Goal: Share content

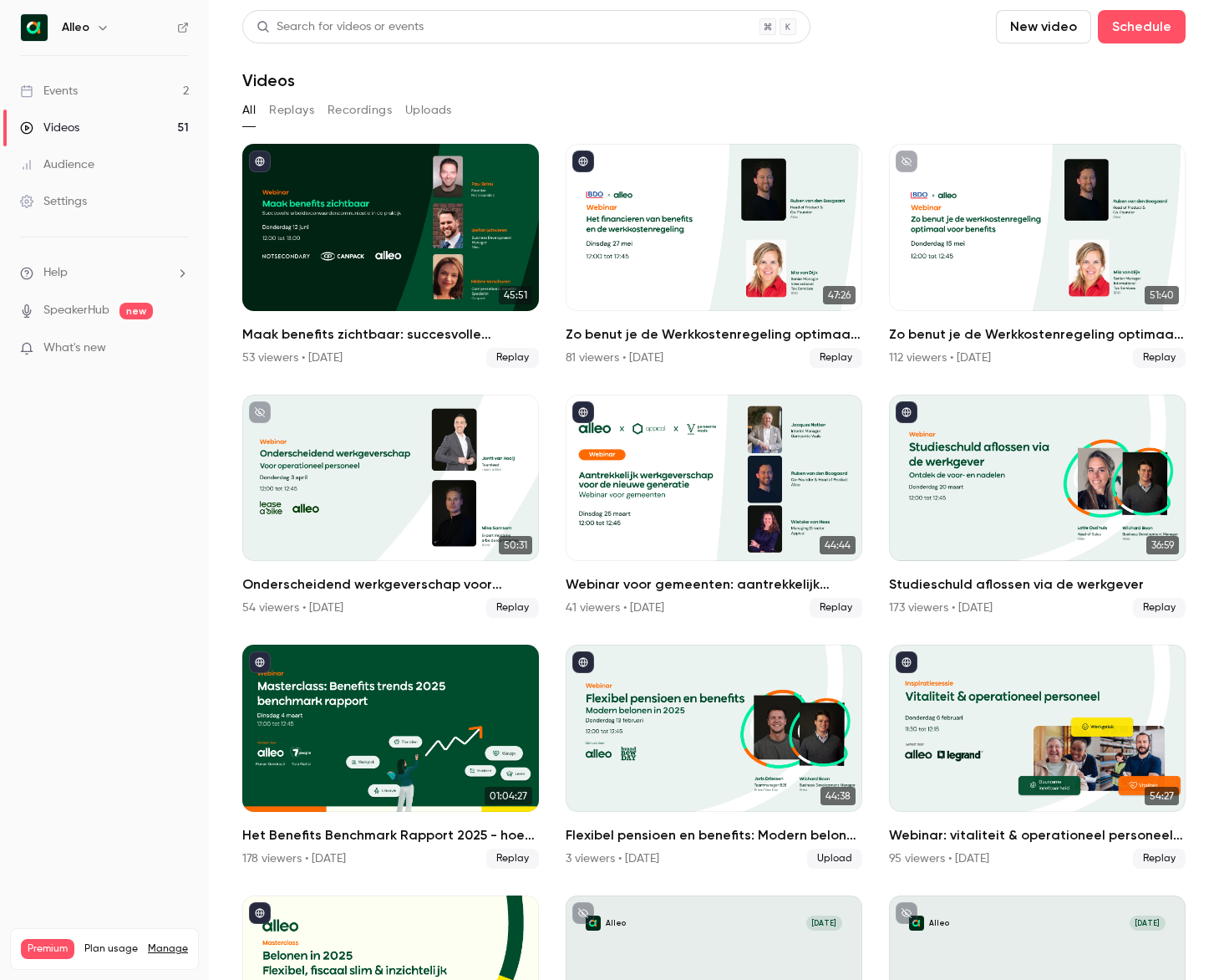
click at [135, 91] on link "Events 2" at bounding box center [104, 91] width 209 height 36
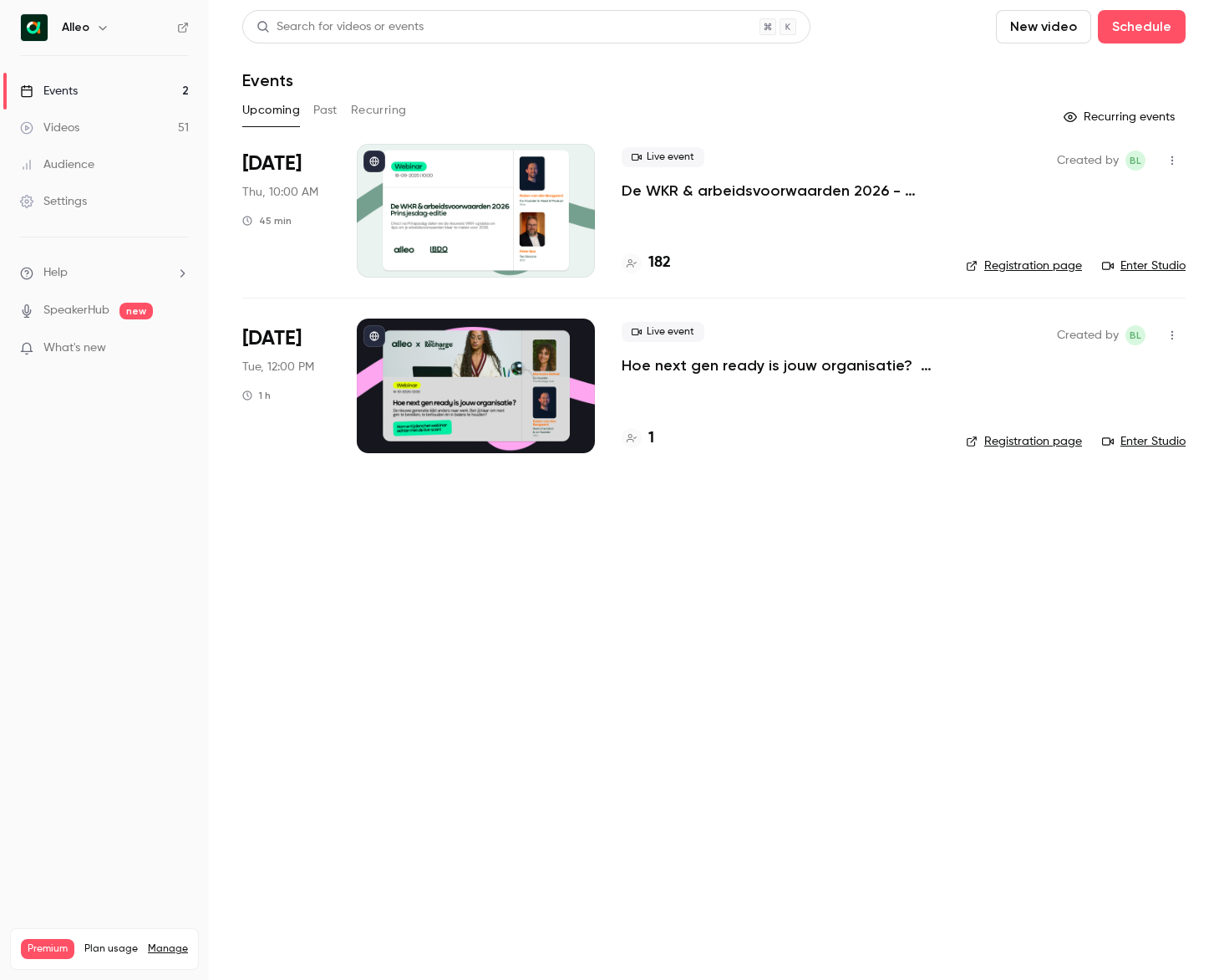
click at [814, 186] on p "De WKR & arbeidsvoorwaarden 2026 - [DATE] editie" at bounding box center [780, 191] width 317 height 20
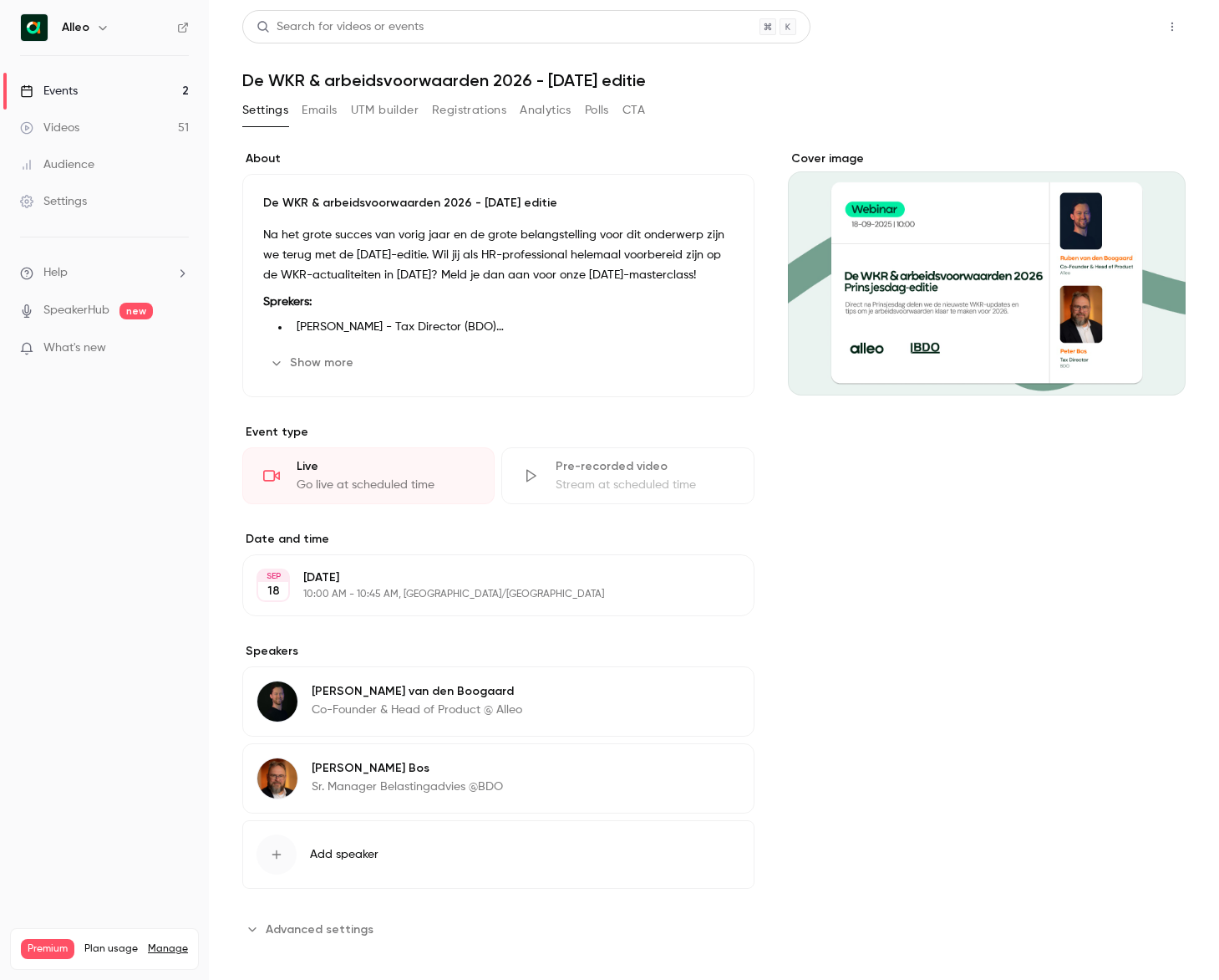
click at [1128, 25] on button "Share" at bounding box center [1113, 26] width 66 height 33
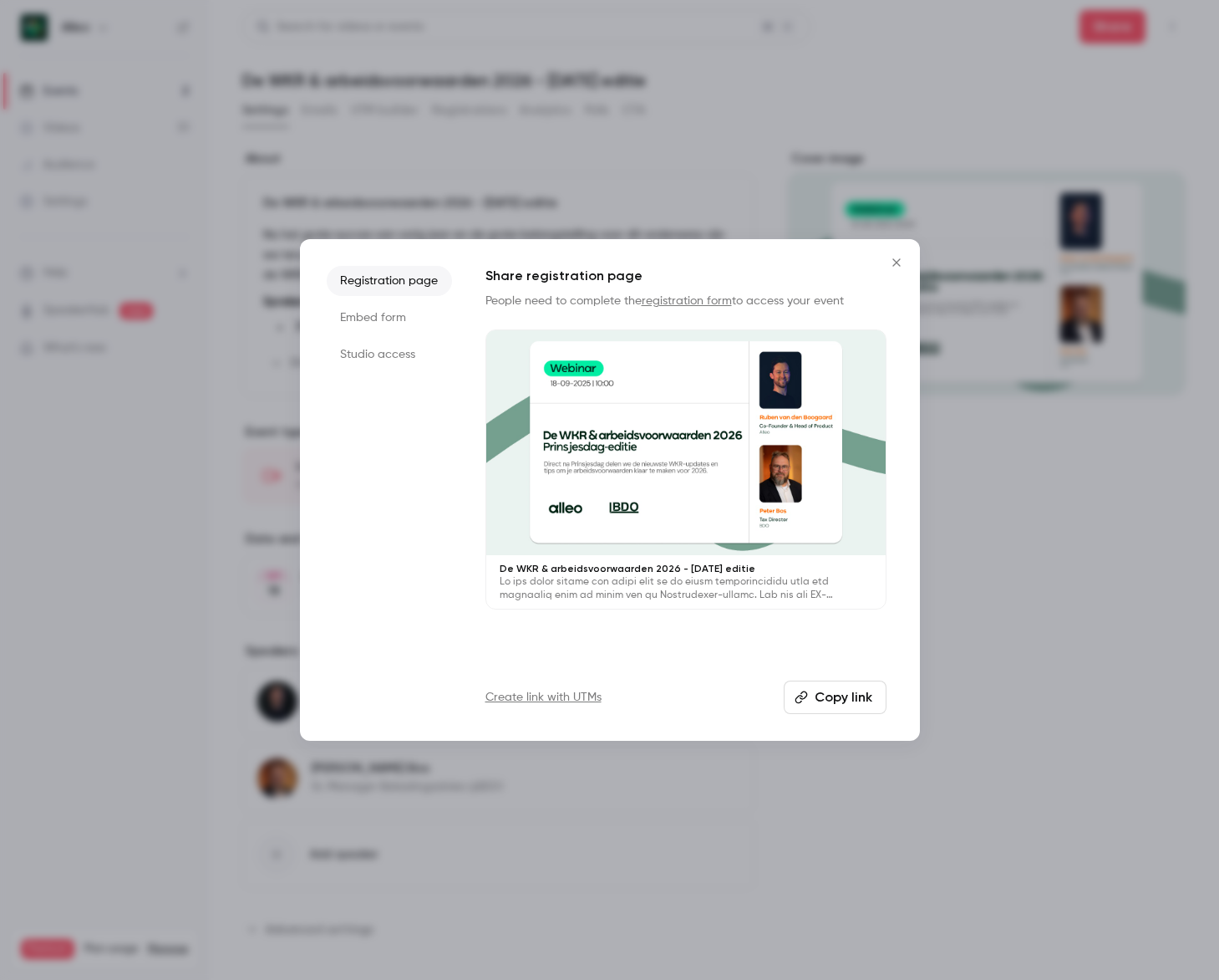
click at [846, 698] on button "Copy link" at bounding box center [835, 697] width 103 height 33
click at [897, 259] on icon "Close" at bounding box center [897, 262] width 20 height 14
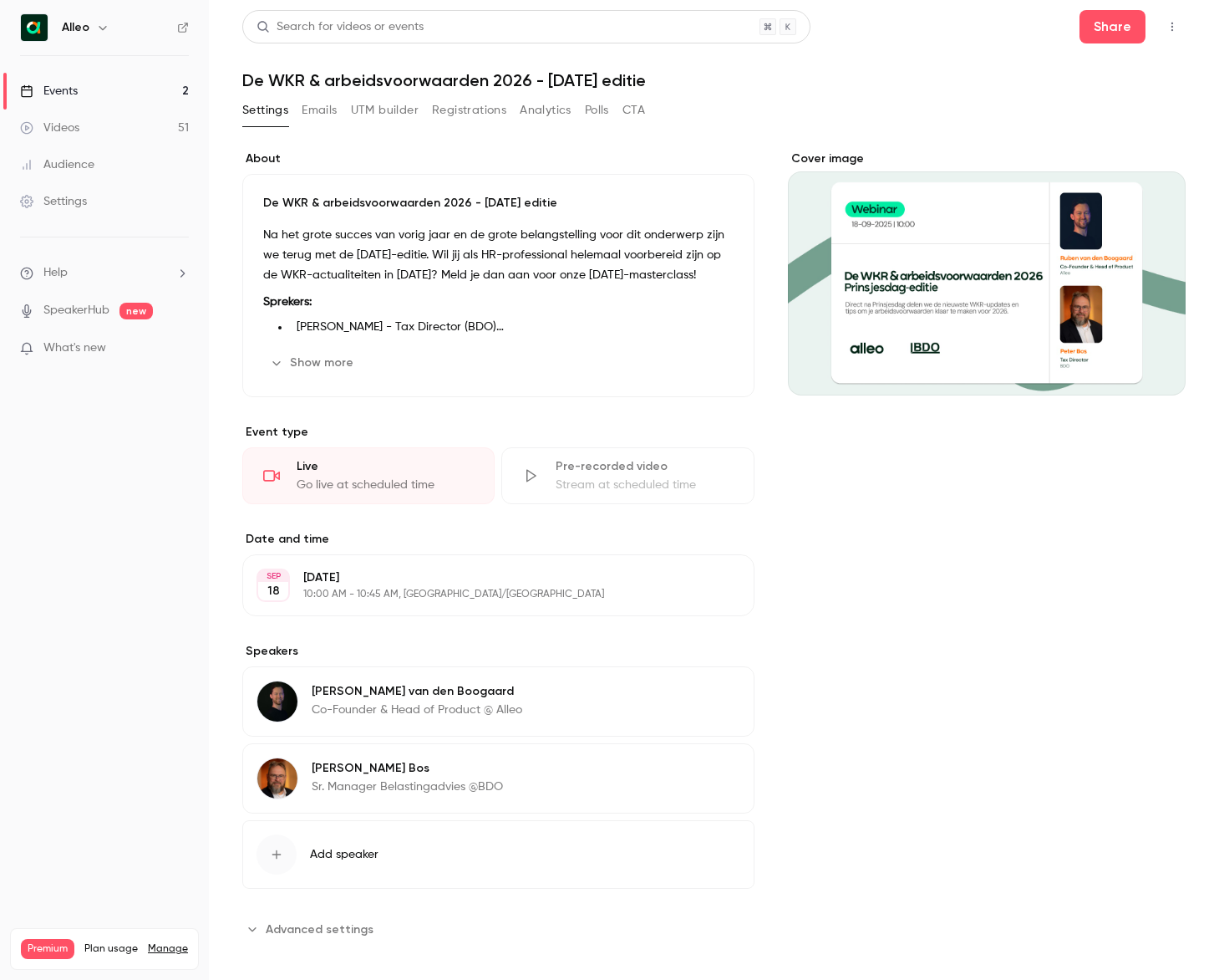
click at [115, 86] on link "Events 2" at bounding box center [104, 91] width 209 height 36
